Goal: Task Accomplishment & Management: Use online tool/utility

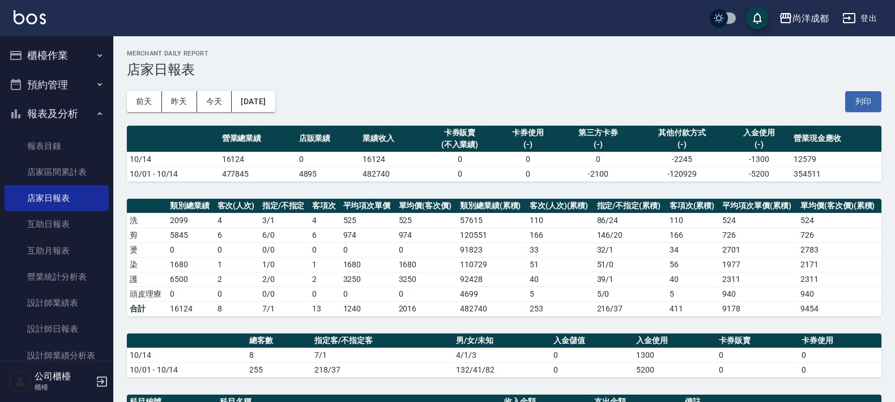
scroll to position [285, 0]
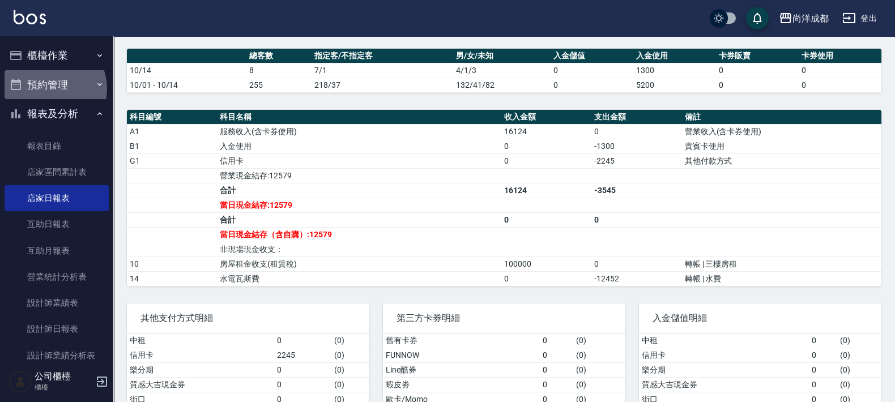
click at [51, 88] on button "預約管理" at bounding box center [57, 84] width 104 height 29
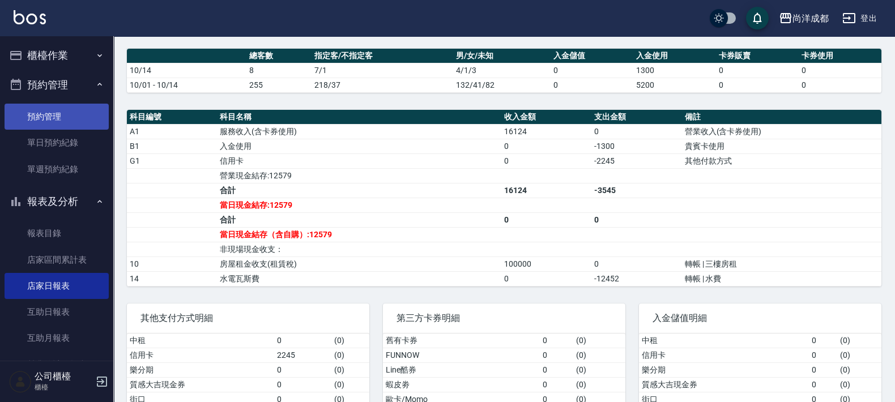
click at [63, 124] on link "預約管理" at bounding box center [57, 117] width 104 height 26
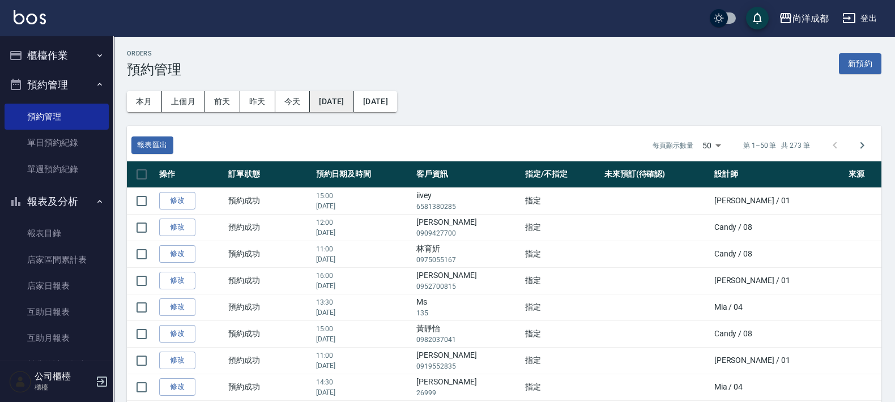
click at [353, 98] on button "[DATE]" at bounding box center [332, 101] width 44 height 21
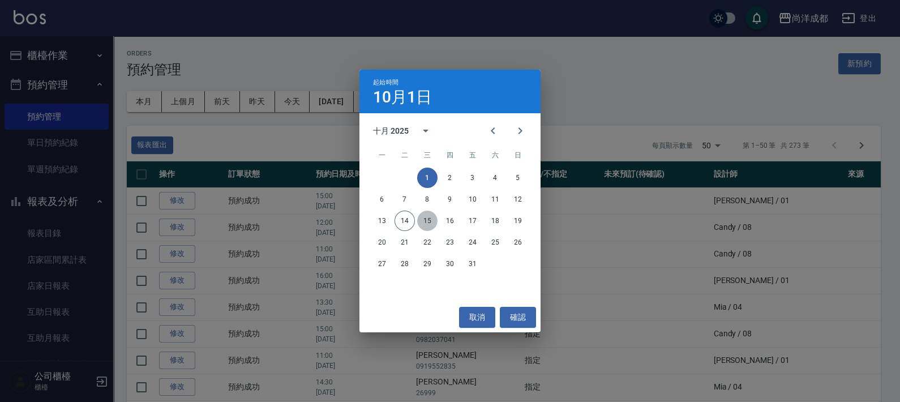
click at [428, 224] on button "15" at bounding box center [427, 221] width 20 height 20
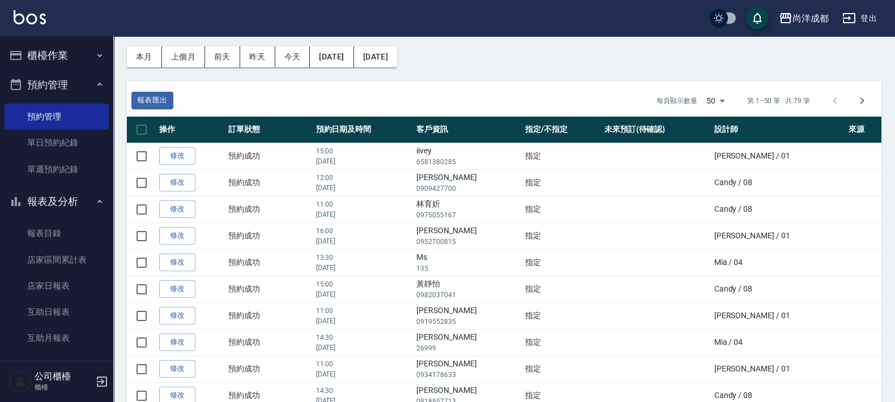
scroll to position [23, 0]
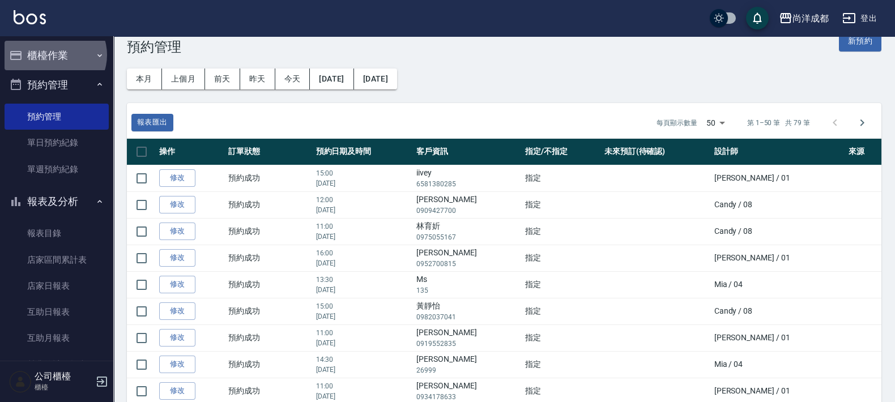
click at [54, 55] on button "櫃檯作業" at bounding box center [57, 55] width 104 height 29
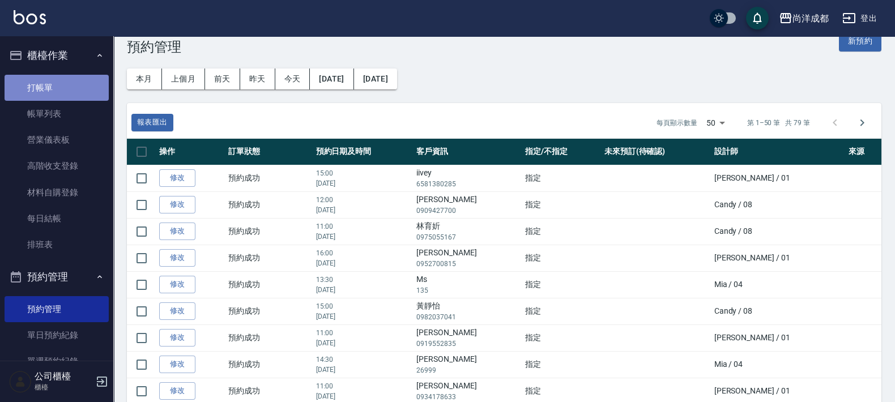
click at [58, 89] on link "打帳單" at bounding box center [57, 88] width 104 height 26
